Goal: Information Seeking & Learning: Learn about a topic

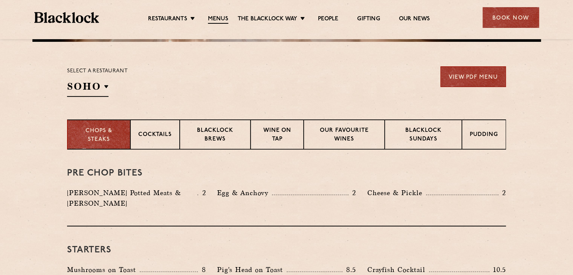
scroll to position [229, 0]
click at [101, 86] on h2 "SOHO" at bounding box center [87, 88] width 41 height 17
click at [95, 93] on h2 "SOHO" at bounding box center [87, 88] width 41 height 17
click at [0, 0] on li "City" at bounding box center [0, 0] width 0 height 0
click at [30, 125] on section "Chops & Steaks Cocktails Blacklock Brews Wine on Tap Our favourite wines Blackl…" at bounding box center [286, 135] width 573 height 30
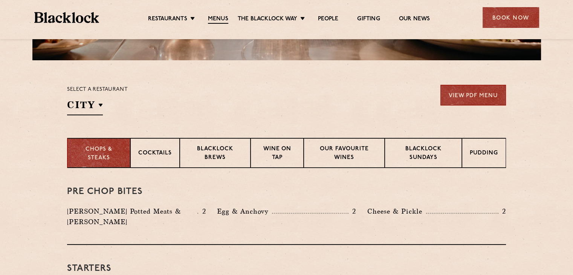
scroll to position [203, 0]
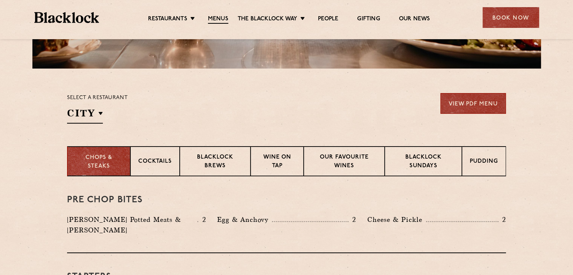
click at [163, 161] on p "Cocktails" at bounding box center [155, 161] width 34 height 9
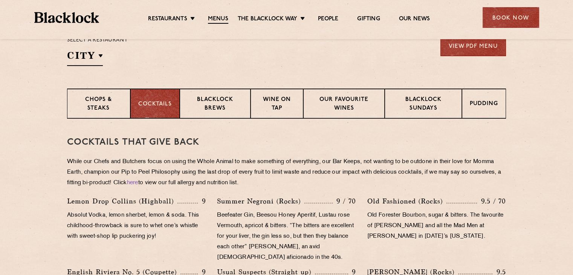
scroll to position [261, 0]
click at [221, 112] on p "Blacklock Brews" at bounding box center [214, 104] width 55 height 18
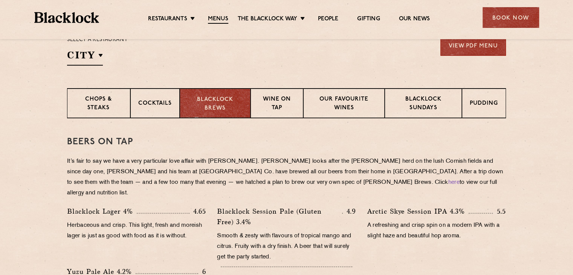
click at [273, 107] on p "Wine on Tap" at bounding box center [276, 104] width 37 height 18
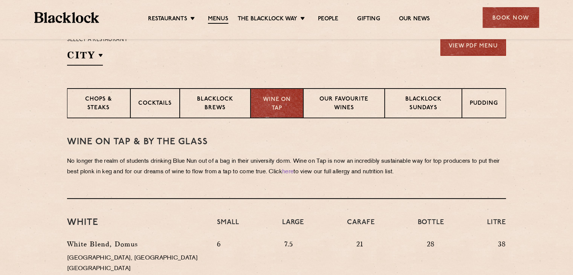
click at [339, 116] on div "Our favourite wines" at bounding box center [343, 103] width 81 height 30
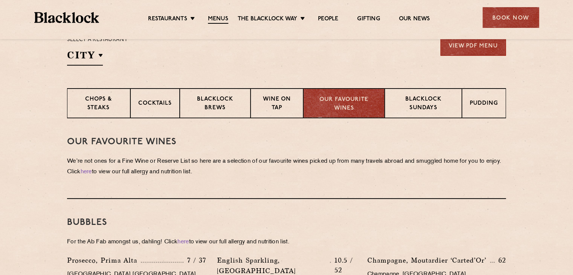
click at [443, 114] on div "Blacklock Sundays" at bounding box center [422, 103] width 77 height 30
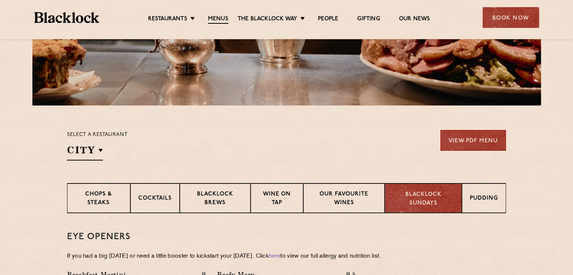
scroll to position [170, 0]
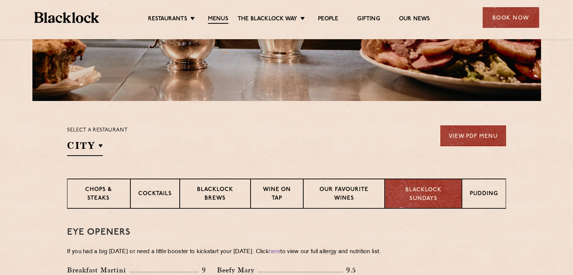
click at [484, 195] on p "Pudding" at bounding box center [483, 194] width 28 height 9
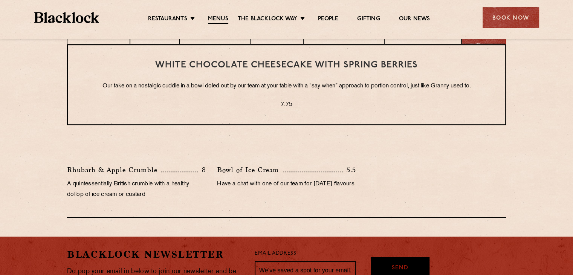
scroll to position [347, 0]
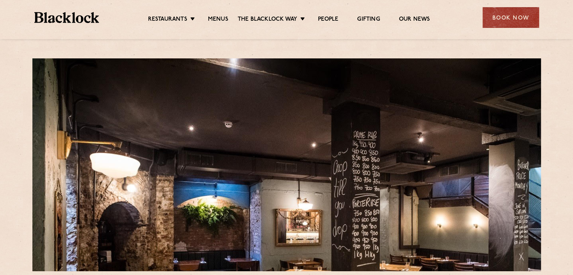
click at [65, 21] on img at bounding box center [66, 17] width 65 height 11
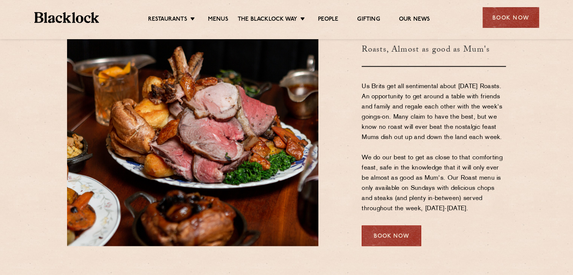
scroll to position [983, 0]
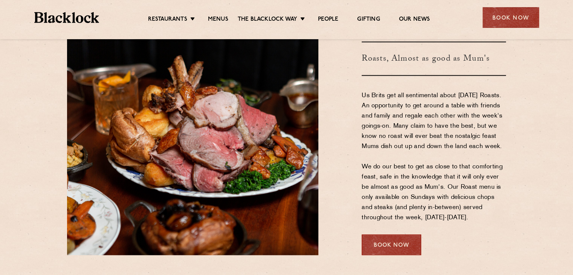
drag, startPoint x: 411, startPoint y: 241, endPoint x: 421, endPoint y: 232, distance: 13.8
click at [421, 232] on div "Blacklock Sundays Roasts, Almost as good as Mum's Us Brits get all sentimental …" at bounding box center [417, 133] width 187 height 244
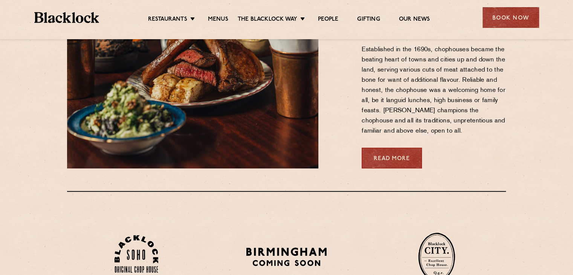
scroll to position [343, 0]
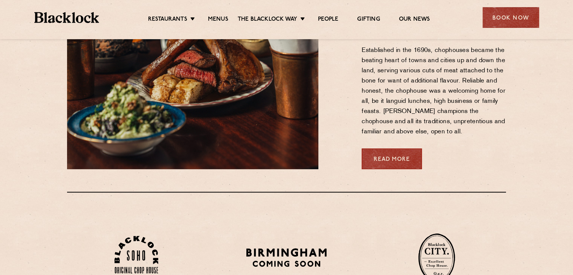
click at [379, 154] on link "Read More" at bounding box center [391, 158] width 60 height 21
